Goal: Task Accomplishment & Management: Manage account settings

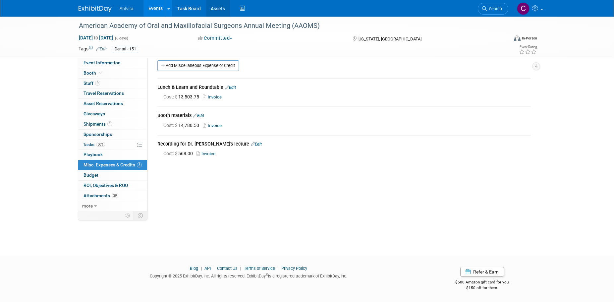
click at [219, 8] on link "Assets" at bounding box center [218, 8] width 24 height 17
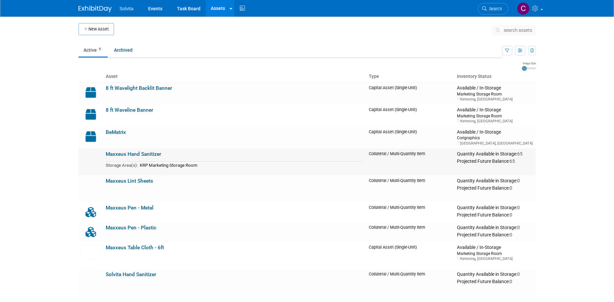
click at [164, 157] on td "Maxxeus Hand Sanitizer Storage Area(s): KRP Marketing Storage Room" at bounding box center [234, 161] width 263 height 27
click at [117, 154] on link "Maxxeus Hand Sanitizer" at bounding box center [133, 154] width 55 height 6
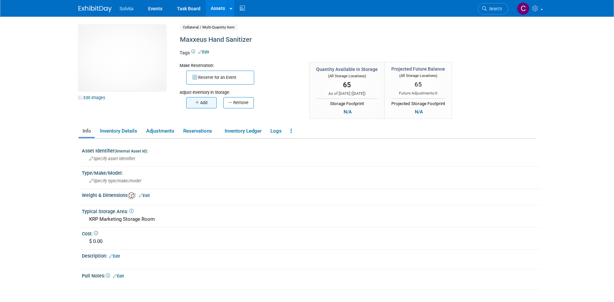
click at [206, 104] on button "Add" at bounding box center [201, 102] width 30 height 11
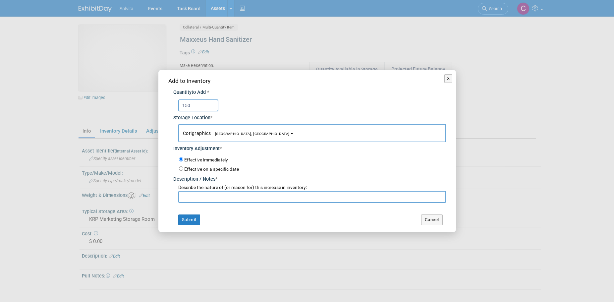
type input "150"
click at [224, 139] on button "Corigraphics [GEOGRAPHIC_DATA], [GEOGRAPHIC_DATA]" at bounding box center [312, 133] width 268 height 18
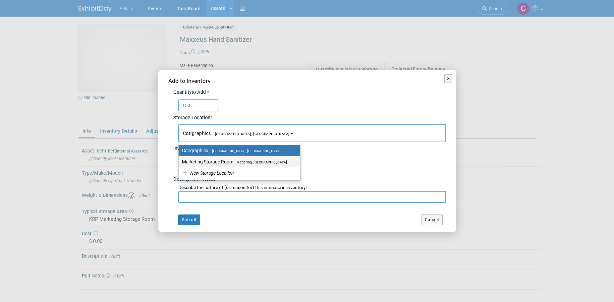
click at [225, 159] on label "Marketing Storage Room Kettering, OH" at bounding box center [238, 161] width 112 height 9
click at [180, 160] on input "Marketing Storage Room Kettering, OH" at bounding box center [177, 162] width 4 height 4
select select "11223481"
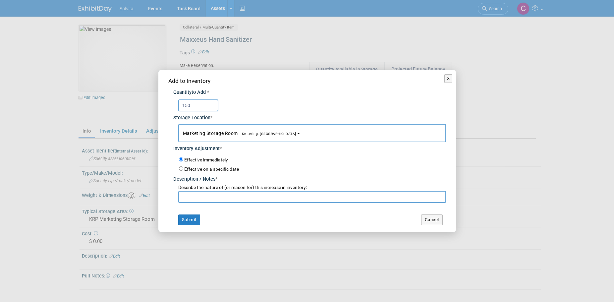
click at [236, 198] on input "text" at bounding box center [312, 197] width 268 height 12
type input "O"
type input "Boost re-order"
click at [194, 216] on button "Submit" at bounding box center [189, 219] width 22 height 11
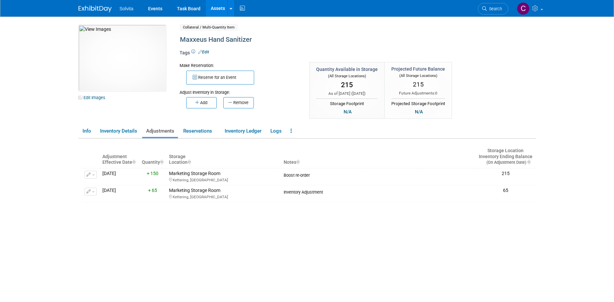
click at [212, 7] on link "Assets" at bounding box center [218, 8] width 24 height 17
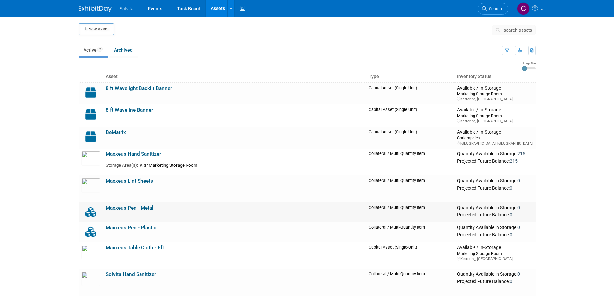
click at [144, 207] on link "Maxxeus Pen - Metal" at bounding box center [130, 208] width 48 height 6
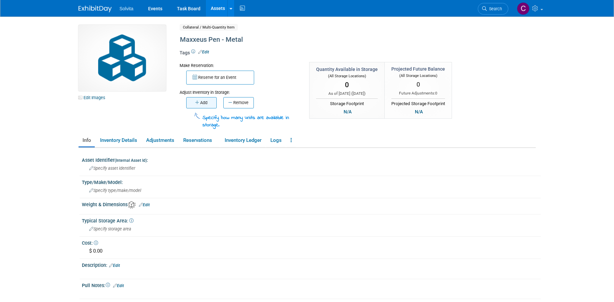
click at [199, 105] on icon "button" at bounding box center [197, 102] width 5 height 4
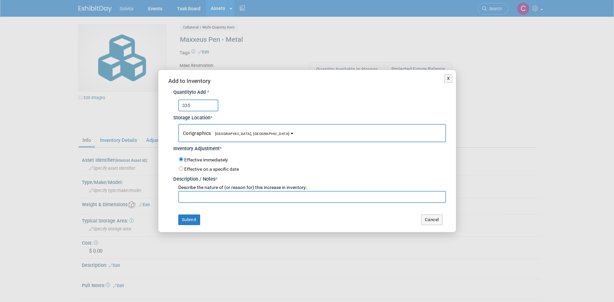
type input "335"
click at [222, 199] on input "text" at bounding box center [312, 197] width 268 height 12
type input "Inventory Count + Boost re-order"
click at [191, 217] on button "Submit" at bounding box center [189, 219] width 22 height 11
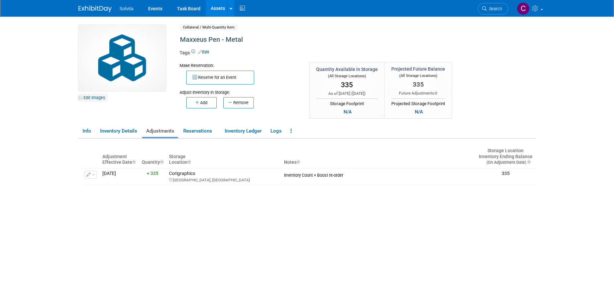
click at [97, 97] on link "Edit Images" at bounding box center [92, 97] width 29 height 8
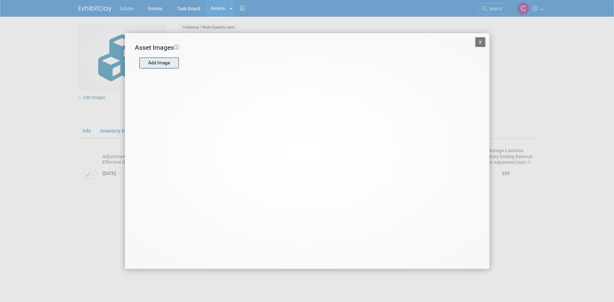
click at [148, 64] on input "file" at bounding box center [138, 63] width 79 height 10
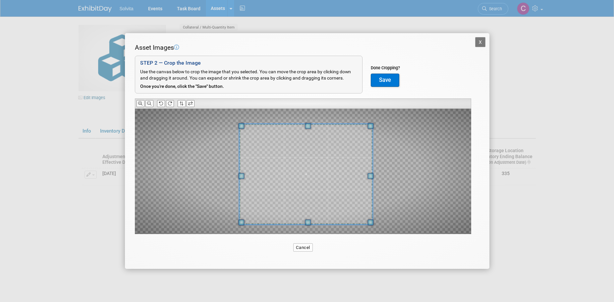
click at [342, 197] on span at bounding box center [305, 174] width 133 height 100
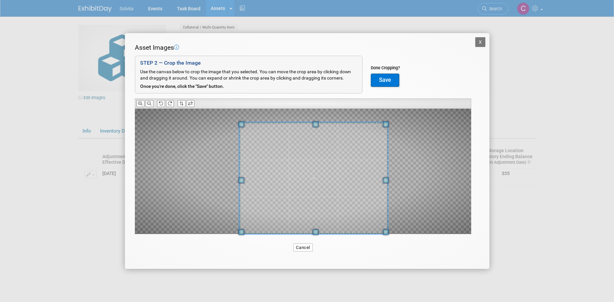
click at [397, 220] on div at bounding box center [303, 171] width 336 height 125
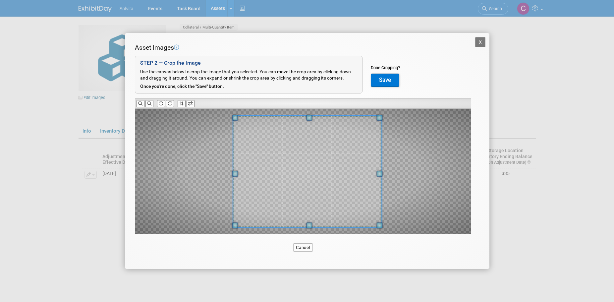
click at [343, 204] on span at bounding box center [307, 172] width 148 height 112
click at [381, 78] on button "Save" at bounding box center [385, 80] width 28 height 13
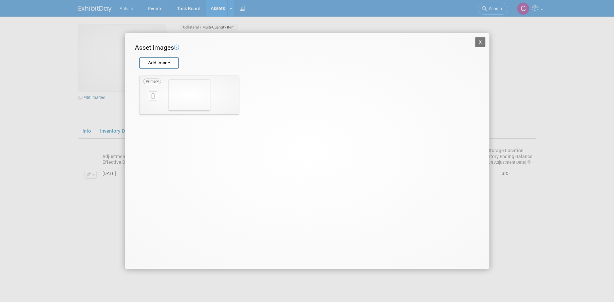
click at [481, 43] on button "X" at bounding box center [480, 42] width 11 height 10
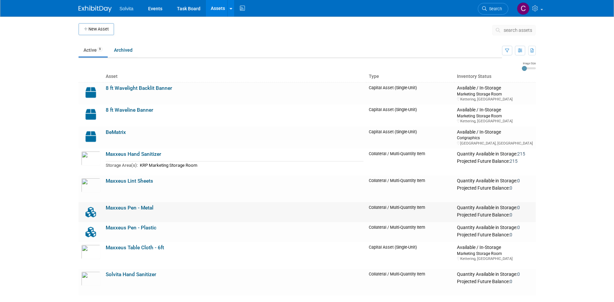
click at [142, 203] on td "Maxxeus Pen - Metal" at bounding box center [234, 212] width 263 height 20
click at [129, 206] on link "Maxxeus Pen - Metal" at bounding box center [130, 208] width 48 height 6
click at [143, 208] on link "Maxxeus Pen - Metal" at bounding box center [130, 208] width 48 height 6
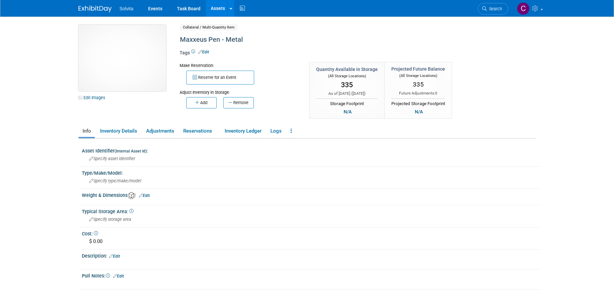
click at [150, 69] on img at bounding box center [121, 58] width 87 height 66
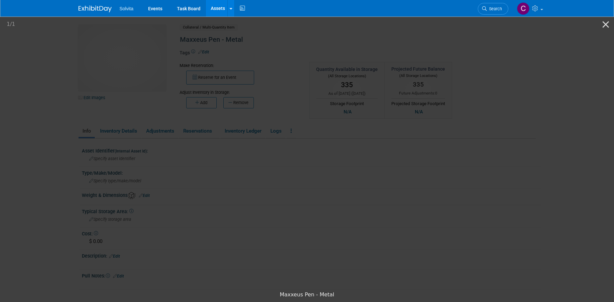
click at [341, 152] on img at bounding box center [306, 152] width 149 height 0
click at [609, 26] on button "Close gallery" at bounding box center [605, 25] width 17 height 16
